Goal: Information Seeking & Learning: Learn about a topic

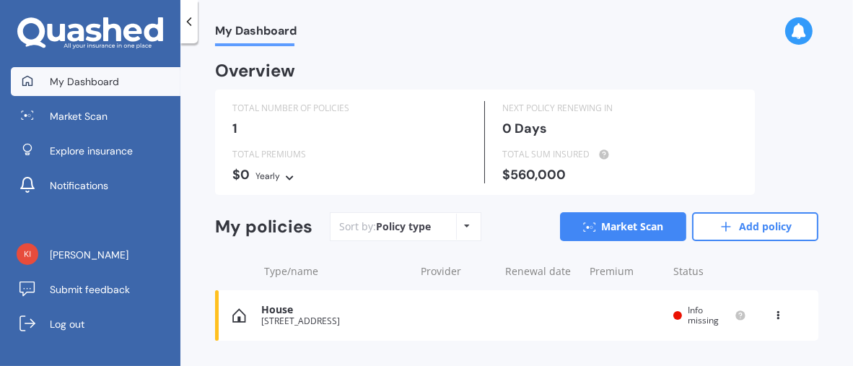
click at [464, 224] on icon at bounding box center [467, 225] width 6 height 9
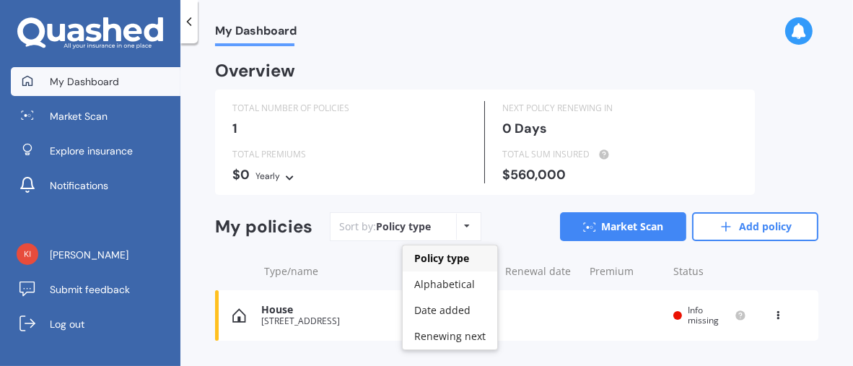
click at [464, 224] on icon at bounding box center [467, 225] width 6 height 9
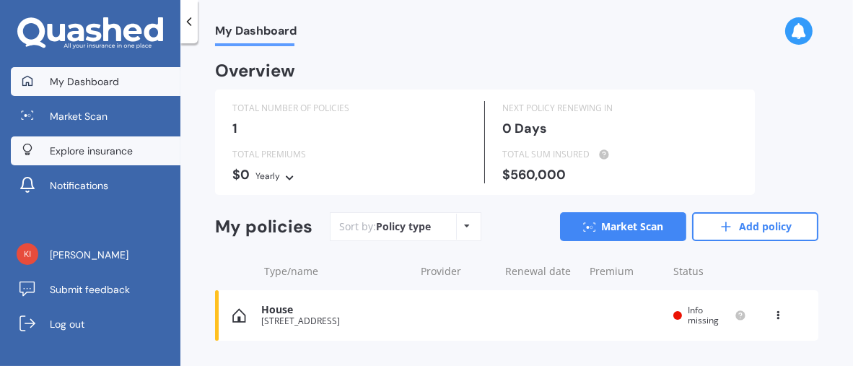
click at [105, 151] on span "Explore insurance" at bounding box center [91, 151] width 83 height 14
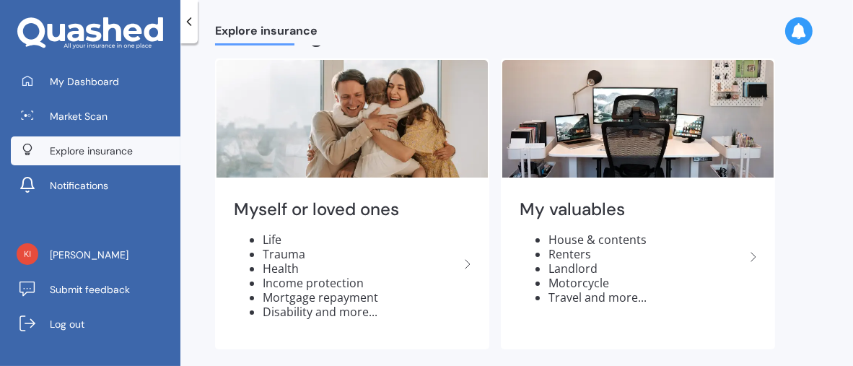
scroll to position [46, 0]
